Goal: Navigation & Orientation: Find specific page/section

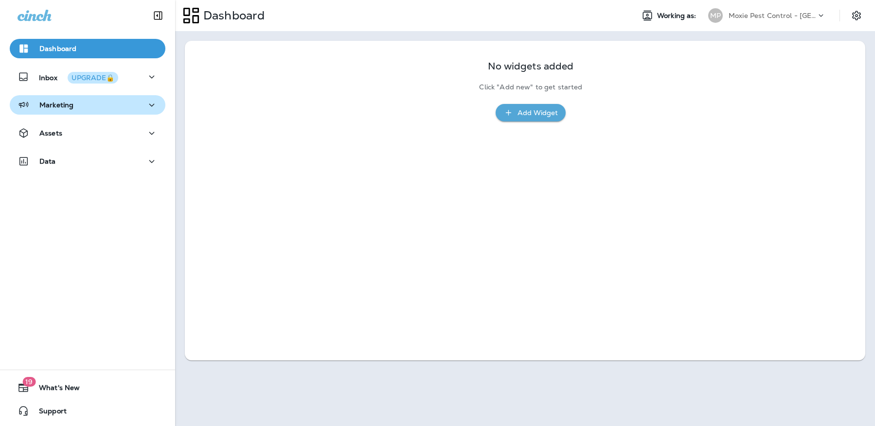
click at [53, 106] on p "Marketing" at bounding box center [56, 105] width 34 height 8
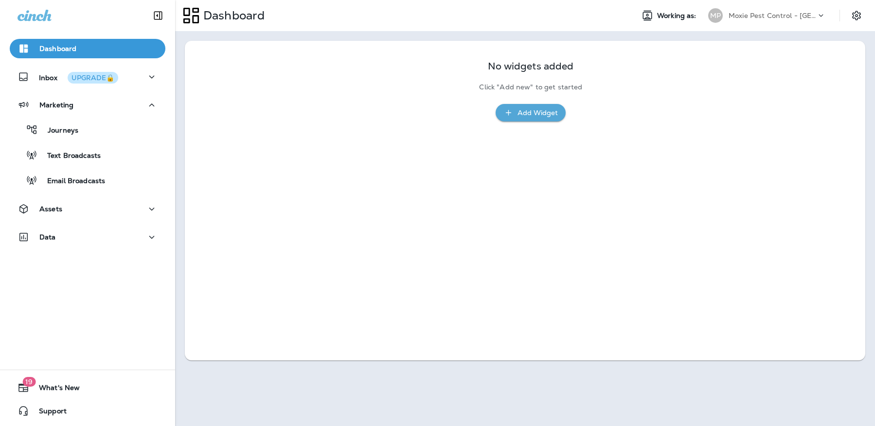
click at [821, 15] on icon at bounding box center [821, 16] width 10 height 10
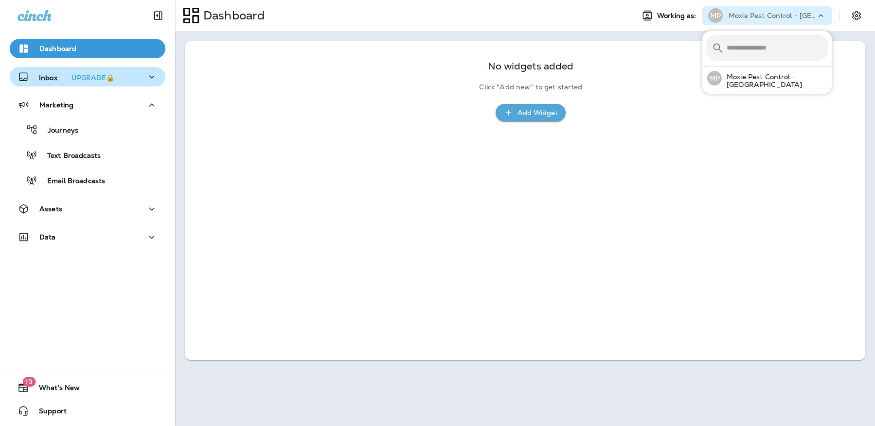
click at [47, 78] on p "Inbox UPGRADE🔒" at bounding box center [78, 77] width 79 height 10
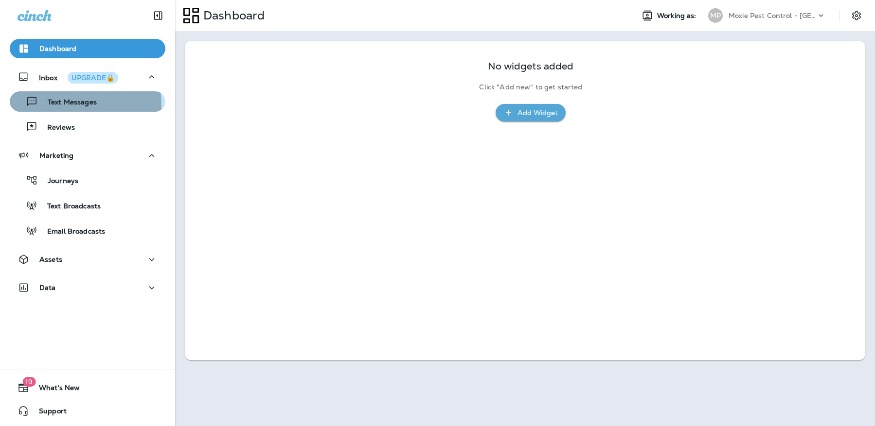
click at [56, 105] on p "Text Messages" at bounding box center [67, 102] width 59 height 9
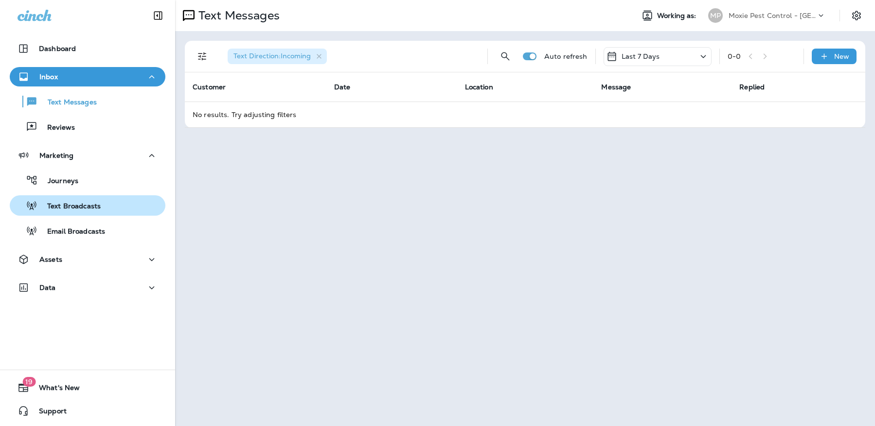
click at [67, 209] on p "Text Broadcasts" at bounding box center [68, 206] width 63 height 9
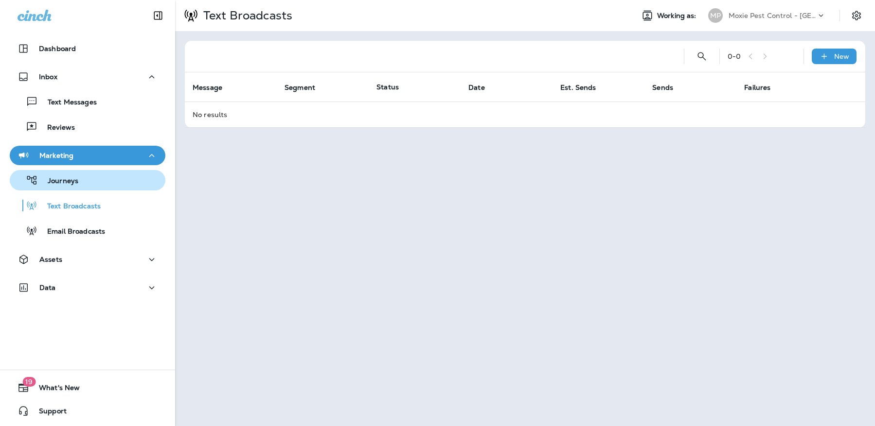
click at [62, 188] on button "Journeys" at bounding box center [88, 180] width 156 height 20
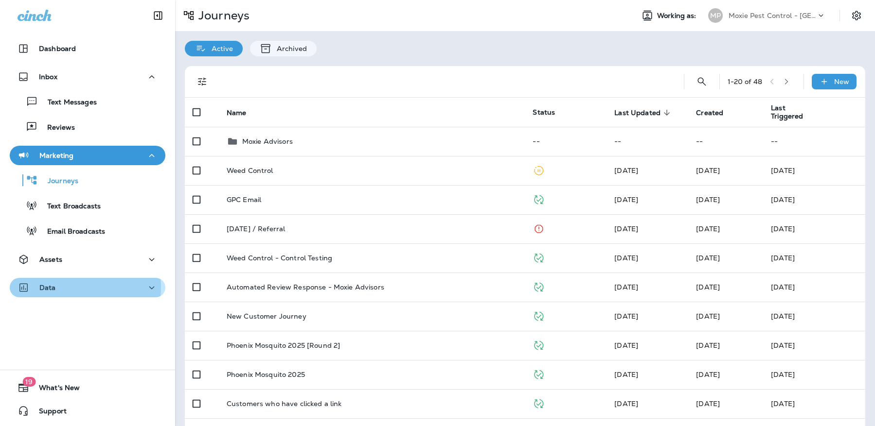
click at [62, 287] on div "Data" at bounding box center [88, 288] width 140 height 12
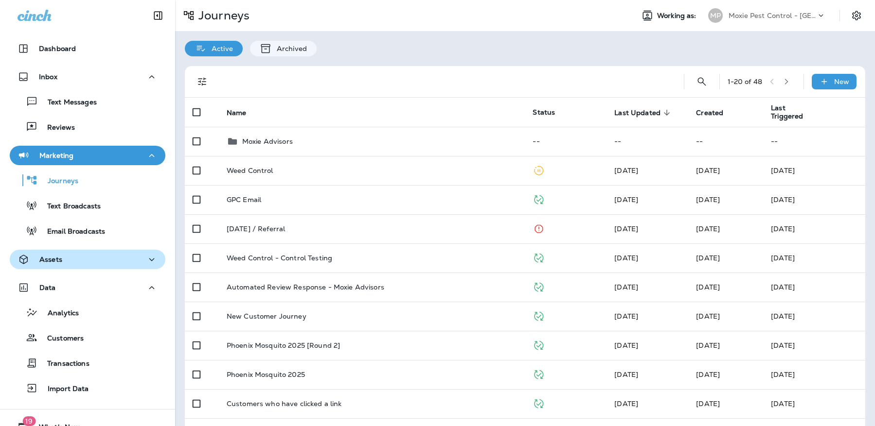
click at [63, 262] on div "Assets" at bounding box center [88, 260] width 140 height 12
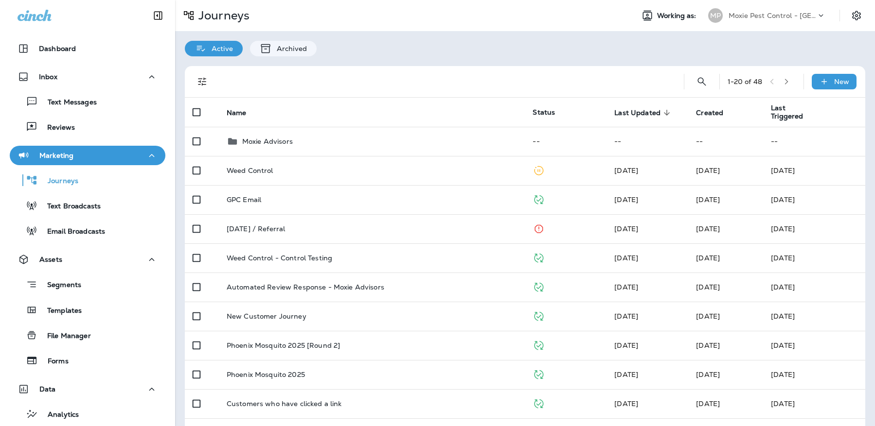
click at [816, 15] on icon at bounding box center [821, 16] width 10 height 10
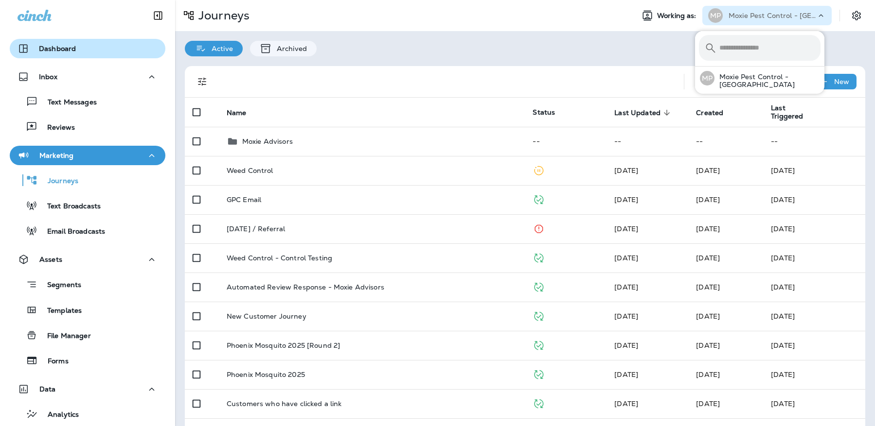
drag, startPoint x: 42, startPoint y: 49, endPoint x: 48, endPoint y: 49, distance: 5.8
click at [43, 49] on p "Dashboard" at bounding box center [57, 49] width 37 height 8
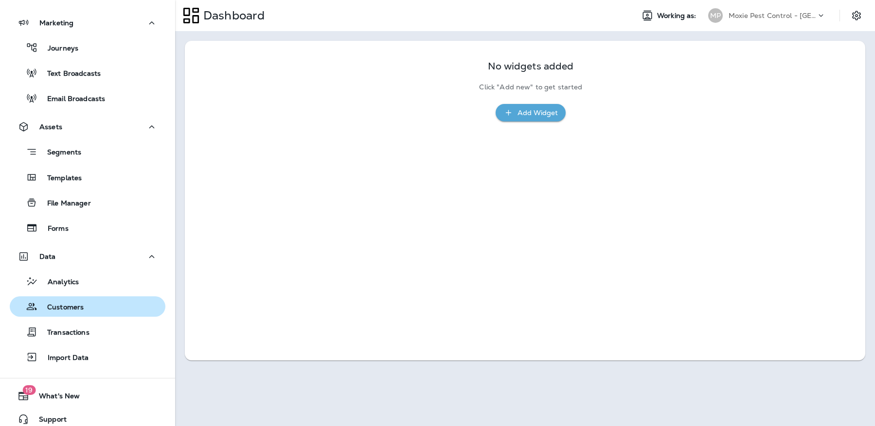
scroll to position [141, 0]
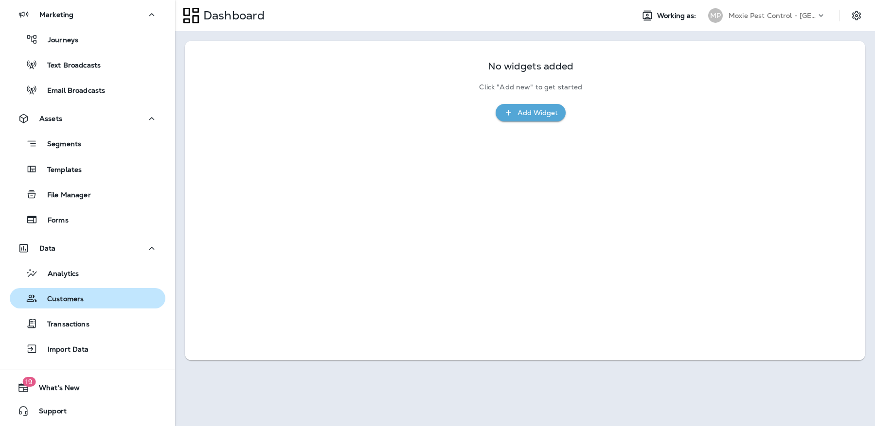
click at [77, 301] on p "Customers" at bounding box center [60, 299] width 46 height 9
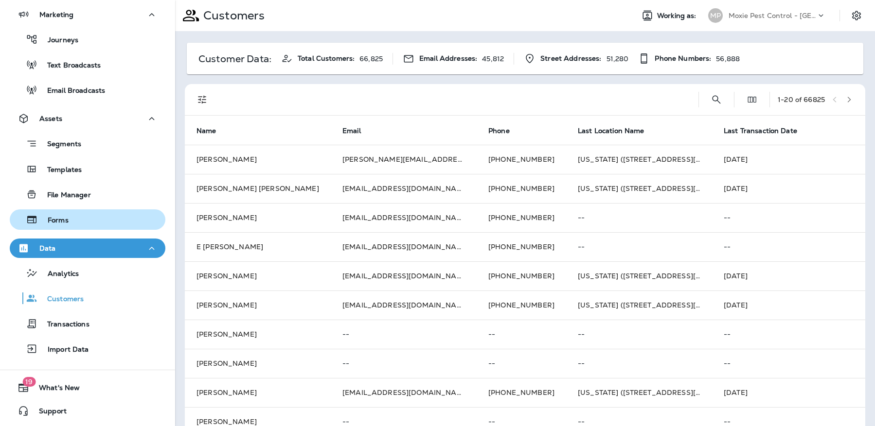
click at [64, 221] on p "Forms" at bounding box center [53, 220] width 31 height 9
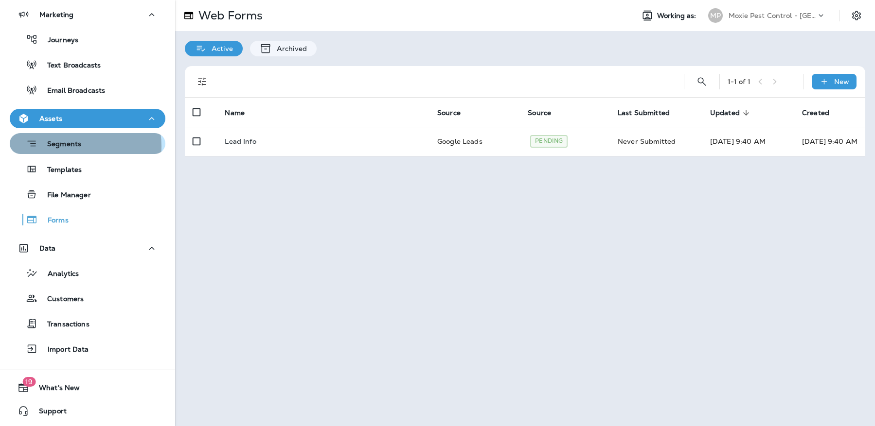
click at [68, 146] on p "Segments" at bounding box center [59, 145] width 44 height 10
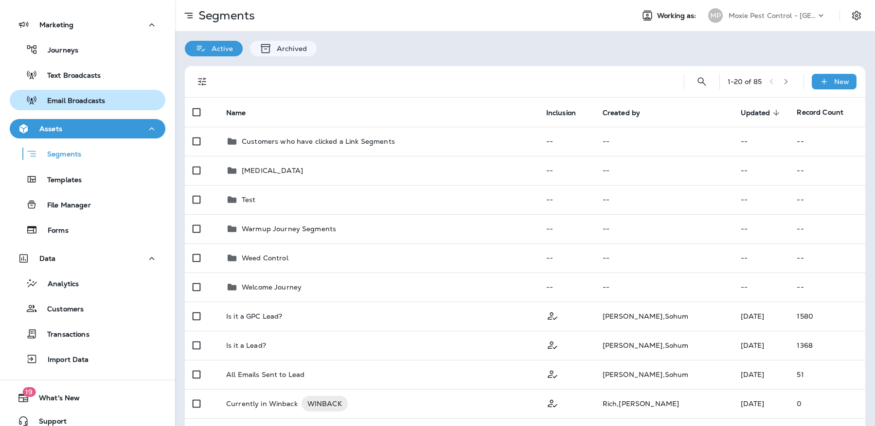
scroll to position [129, 0]
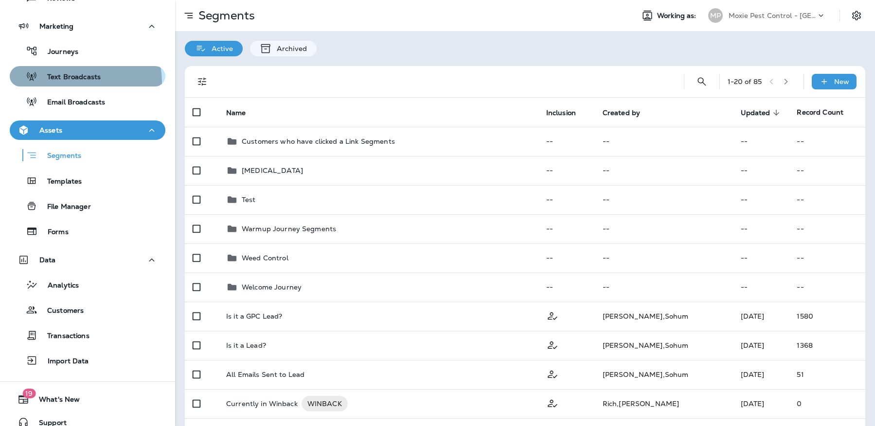
click at [75, 82] on div "Text Broadcasts" at bounding box center [57, 76] width 87 height 15
